Goal: Task Accomplishment & Management: Use online tool/utility

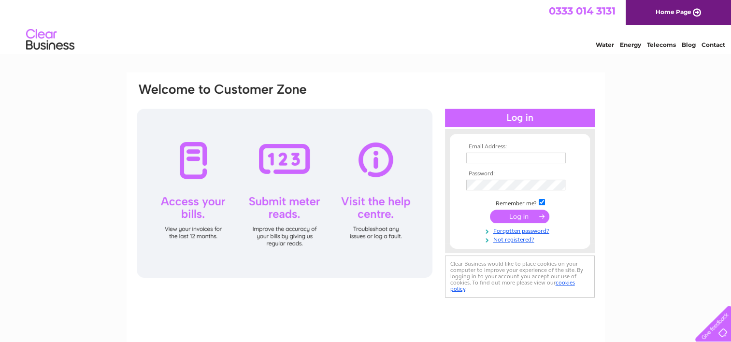
type input "cg@mouldedfoams.com"
drag, startPoint x: 510, startPoint y: 217, endPoint x: 519, endPoint y: 215, distance: 9.0
click at [510, 217] on input "submit" at bounding box center [519, 217] width 59 height 14
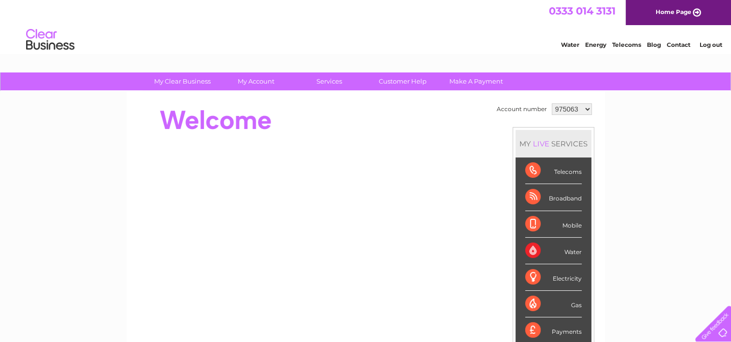
click at [541, 263] on div "Water" at bounding box center [553, 251] width 57 height 27
click at [544, 254] on div "Water" at bounding box center [553, 251] width 57 height 27
click at [565, 250] on div "Water" at bounding box center [553, 251] width 57 height 27
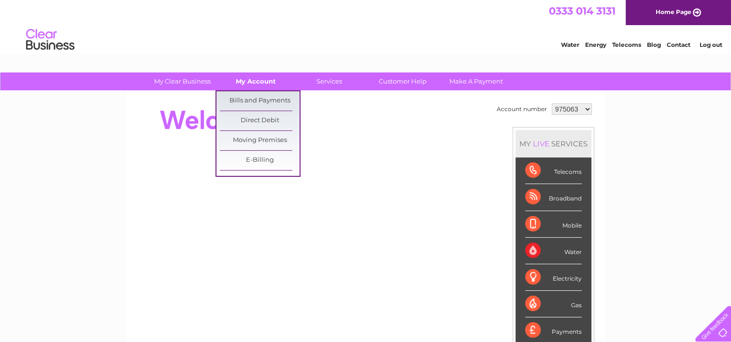
click at [252, 82] on link "My Account" at bounding box center [256, 81] width 80 height 18
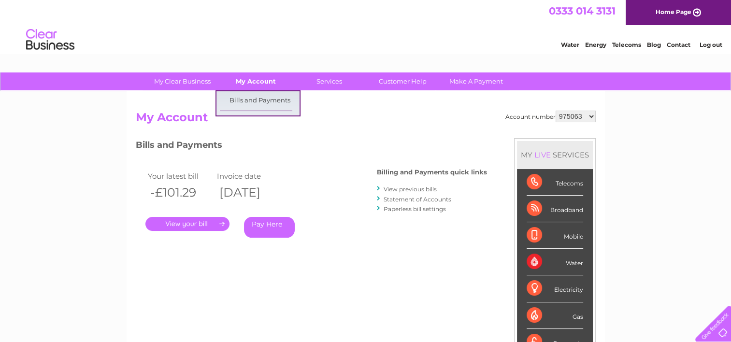
click at [270, 80] on link "My Account" at bounding box center [256, 81] width 80 height 18
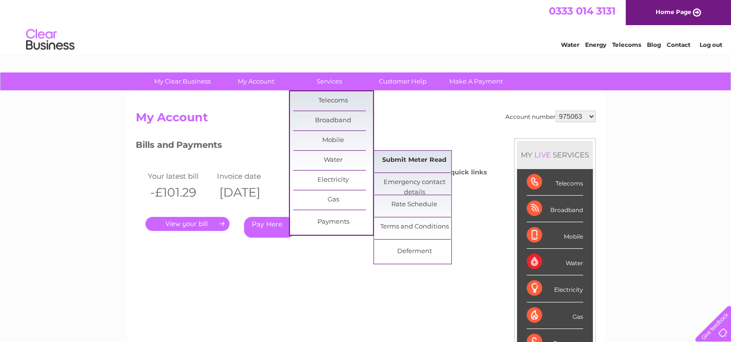
click at [423, 164] on link "Submit Meter Read" at bounding box center [414, 160] width 80 height 19
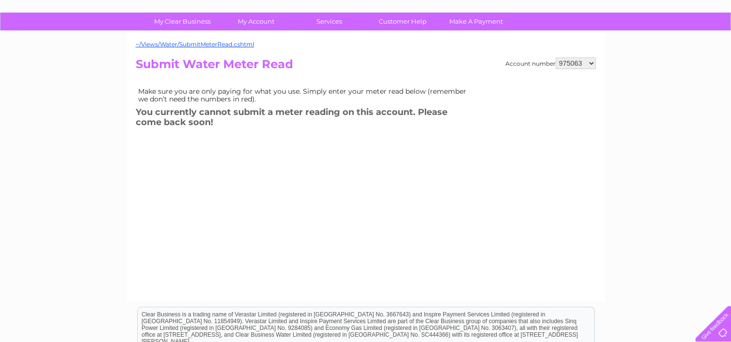
scroll to position [60, 0]
click at [591, 62] on select "975063 1092086 1142891 1142904" at bounding box center [576, 63] width 40 height 12
select select "1092086"
click at [556, 57] on select "975063 1092086 1142891 1142904" at bounding box center [576, 63] width 40 height 12
click at [368, 154] on div "Account number 975063 1092086 1142891 1142904 Submit Water Meter Read Make sure…" at bounding box center [366, 167] width 460 height 221
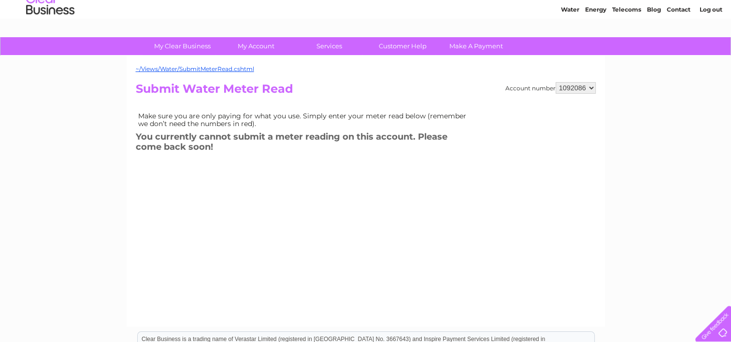
scroll to position [0, 0]
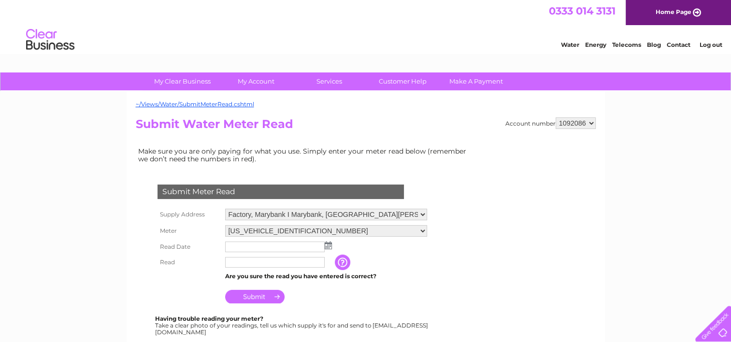
click at [327, 246] on img at bounding box center [328, 246] width 7 height 8
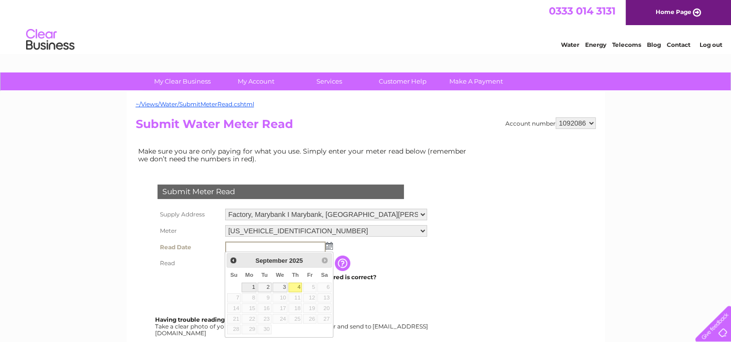
click at [252, 286] on link "1" at bounding box center [249, 288] width 15 height 10
type input "2025/09/01"
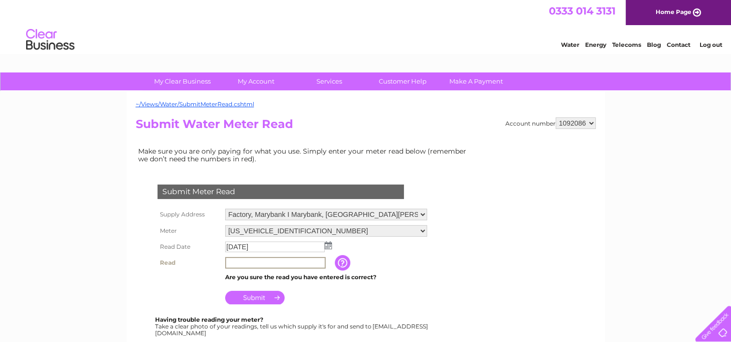
click at [261, 259] on input "text" at bounding box center [275, 263] width 100 height 12
click at [416, 212] on select "Factory, Marybank I Marybank, Isle Of Lewis, HS2 0DB" at bounding box center [326, 215] width 202 height 13
click at [414, 216] on select "Factory, Marybank I Marybank, Isle Of Lewis, HS2 0DB" at bounding box center [326, 215] width 202 height 13
click at [414, 217] on select "Factory, Marybank I Marybank, Isle Of Lewis, HS2 0DB" at bounding box center [326, 215] width 202 height 13
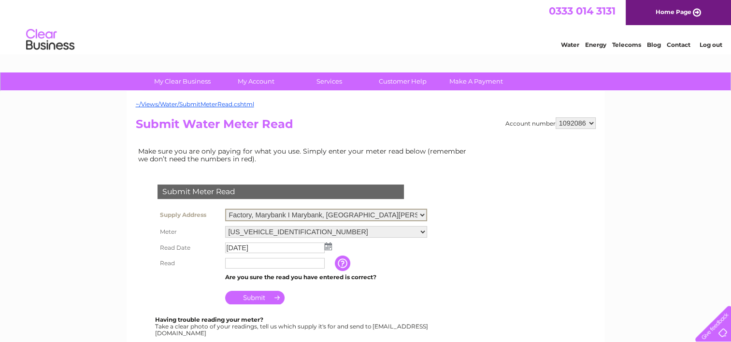
click at [592, 124] on select "975063 1092086 1142891 1142904" at bounding box center [576, 123] width 40 height 12
select select "1142891"
click at [556, 117] on select "975063 1092086 1142891 1142904" at bounding box center [576, 123] width 40 height 12
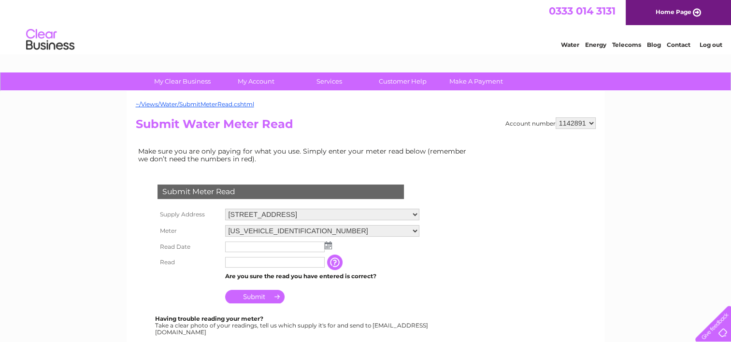
click at [589, 123] on select "975063 1092086 1142891 1142904" at bounding box center [576, 123] width 40 height 12
select select "1142904"
click at [556, 117] on select "975063 1092086 1142891 1142904" at bounding box center [576, 123] width 40 height 12
